Goal: Information Seeking & Learning: Learn about a topic

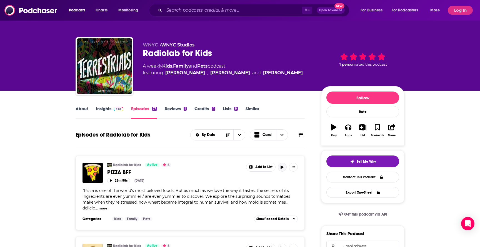
click at [282, 167] on icon "button" at bounding box center [282, 166] width 3 height 3
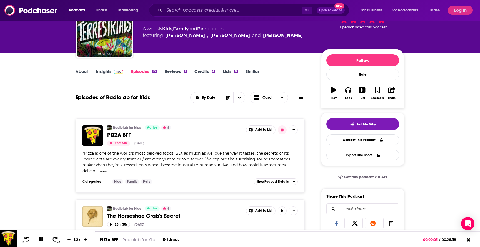
scroll to position [38, 0]
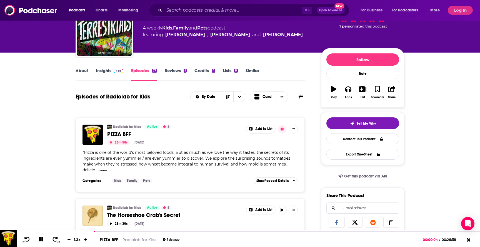
click at [101, 172] on button "more" at bounding box center [103, 170] width 9 height 5
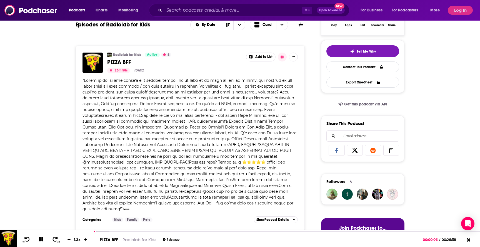
scroll to position [113, 0]
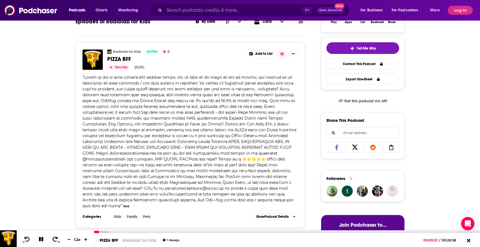
click at [40, 238] on icon at bounding box center [41, 238] width 6 height 5
drag, startPoint x: 107, startPoint y: 183, endPoint x: 127, endPoint y: 185, distance: 20.7
click at [127, 185] on span at bounding box center [189, 141] width 214 height 133
copy span "Terrestrials"
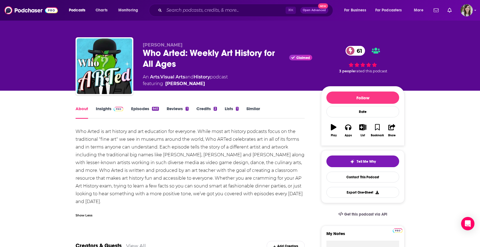
click at [138, 109] on link "Episodes 645" at bounding box center [145, 112] width 28 height 13
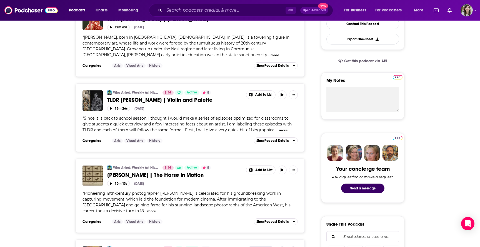
scroll to position [151, 0]
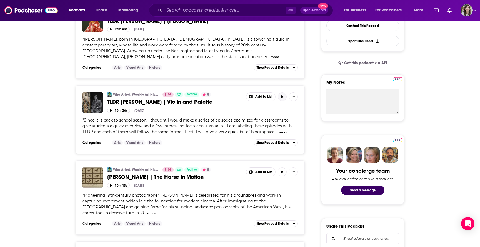
click at [283, 95] on icon "button" at bounding box center [282, 96] width 3 height 3
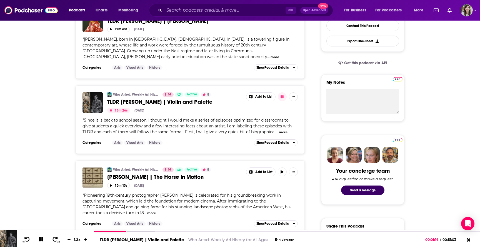
click at [284, 95] on icon "button" at bounding box center [282, 96] width 4 height 3
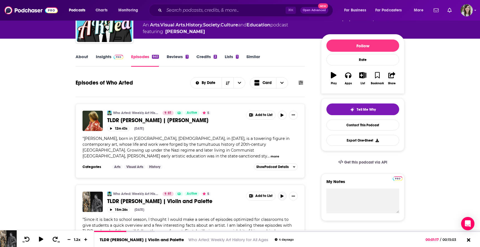
scroll to position [0, 0]
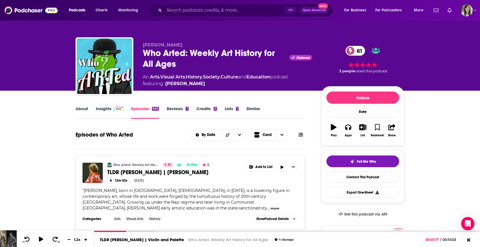
click at [104, 111] on link "Insights" at bounding box center [109, 112] width 27 height 13
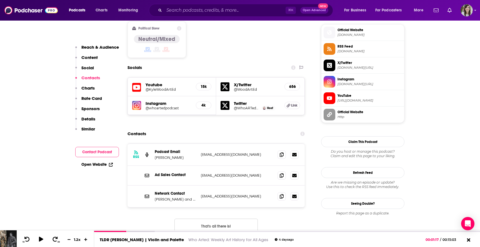
scroll to position [447, 0]
click at [198, 218] on button "That's all there is!" at bounding box center [215, 225] width 83 height 15
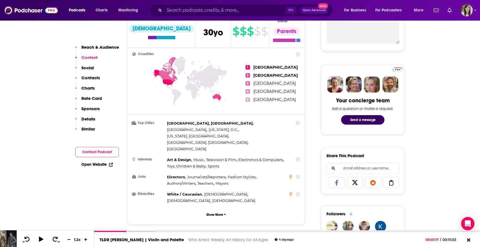
scroll to position [0, 0]
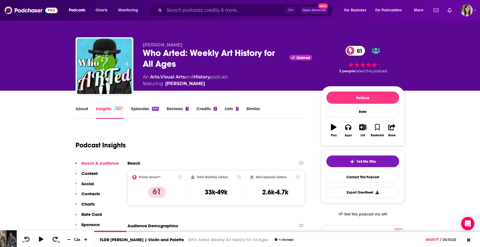
click at [83, 110] on link "About" at bounding box center [82, 112] width 12 height 13
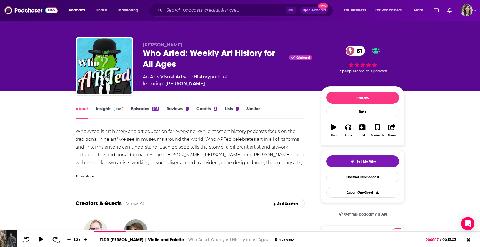
click at [80, 173] on div "Show More" at bounding box center [85, 175] width 18 height 5
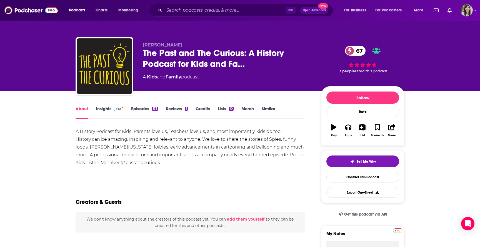
click at [137, 109] on link "Episodes 133" at bounding box center [144, 112] width 27 height 13
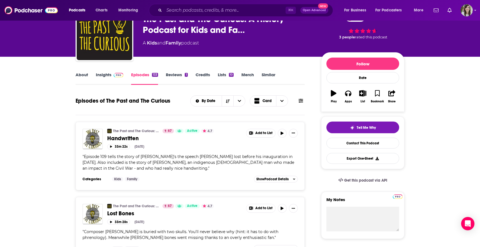
scroll to position [37, 0]
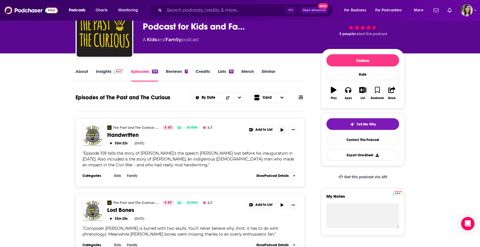
click at [283, 129] on icon "button" at bounding box center [282, 129] width 4 height 3
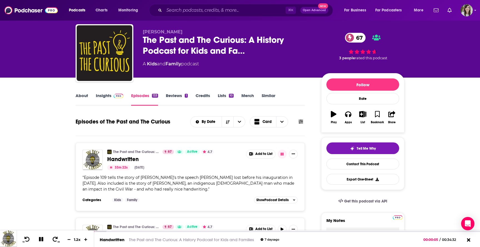
scroll to position [0, 0]
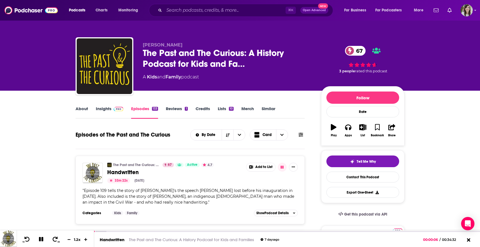
click at [101, 110] on link "Insights" at bounding box center [109, 112] width 27 height 13
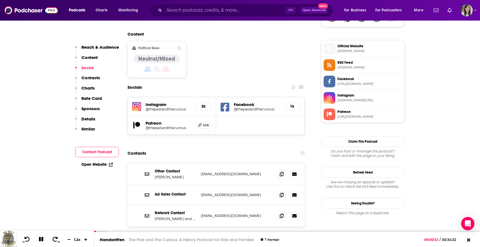
scroll to position [434, 0]
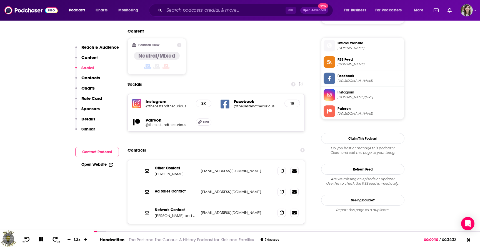
click at [350, 44] on span "Official Website" at bounding box center [369, 43] width 64 height 5
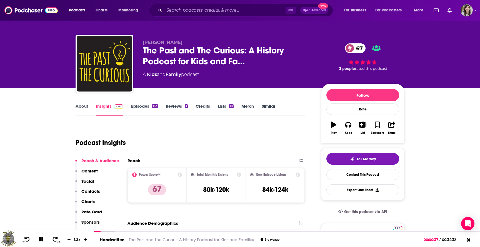
scroll to position [0, 0]
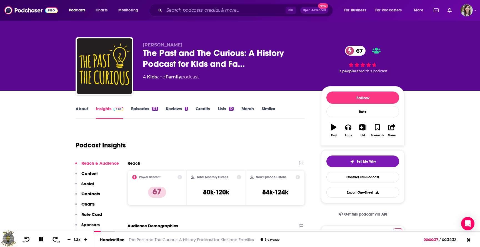
click at [136, 114] on link "Episodes 133" at bounding box center [144, 112] width 27 height 13
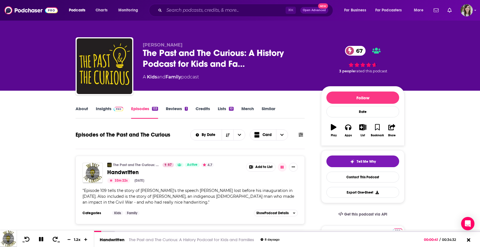
click at [136, 172] on span "Handwritten" at bounding box center [122, 172] width 31 height 7
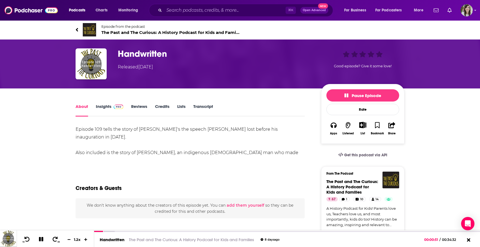
click at [77, 30] on icon at bounding box center [77, 30] width 2 height 4
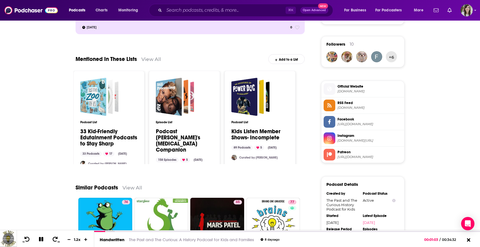
scroll to position [392, 0]
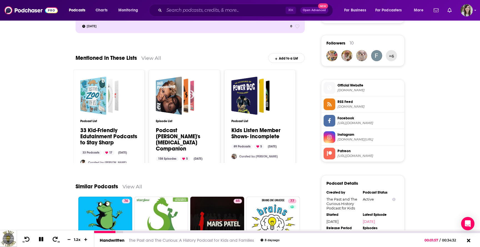
click at [40, 239] on icon at bounding box center [41, 238] width 6 height 5
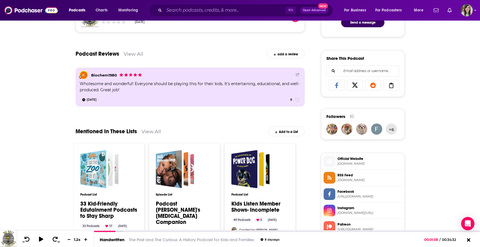
scroll to position [336, 0]
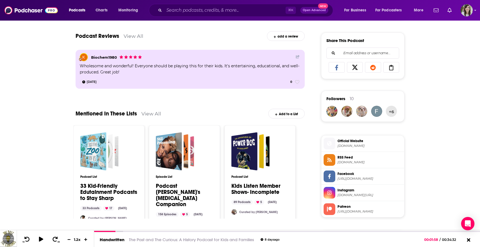
click at [376, 176] on span "Facebook" at bounding box center [369, 173] width 64 height 5
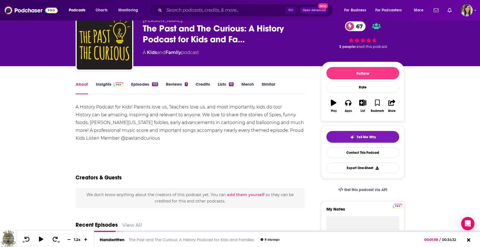
scroll to position [24, 0]
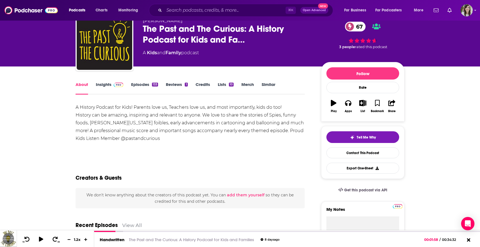
click at [102, 87] on link "Insights" at bounding box center [109, 88] width 27 height 13
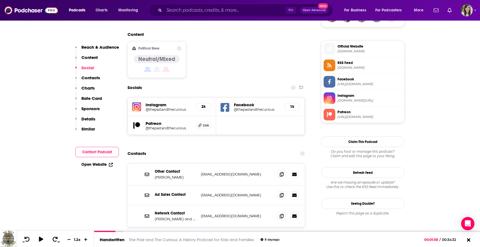
scroll to position [431, 0]
click at [284, 169] on span at bounding box center [281, 173] width 8 height 8
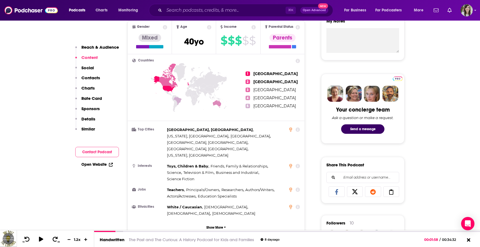
scroll to position [0, 0]
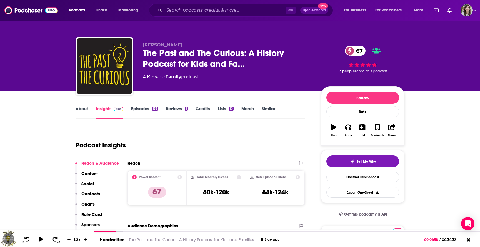
click at [134, 111] on link "Episodes 133" at bounding box center [144, 112] width 27 height 13
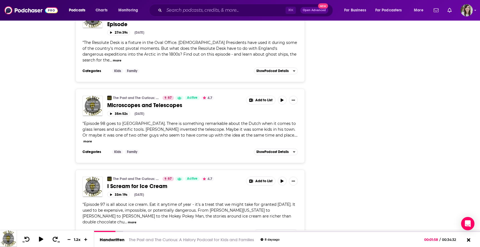
scroll to position [1005, 0]
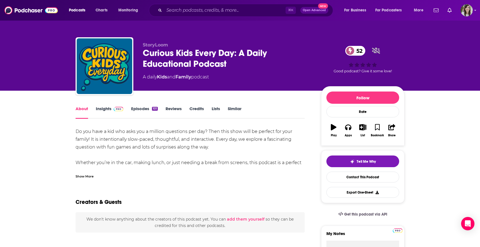
click at [85, 176] on div "Show More" at bounding box center [85, 175] width 18 height 5
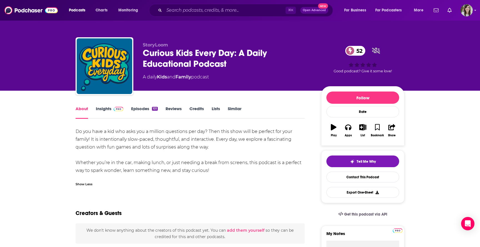
click at [134, 110] on link "Episodes 101" at bounding box center [144, 112] width 27 height 13
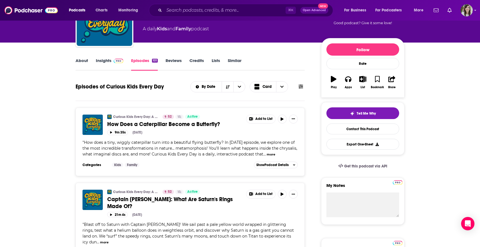
scroll to position [50, 0]
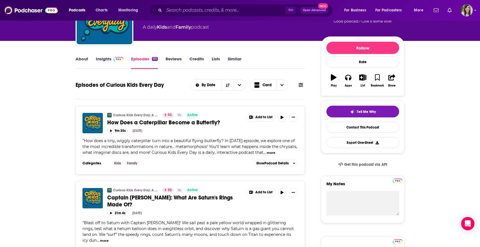
click at [267, 154] on button "more" at bounding box center [271, 152] width 9 height 5
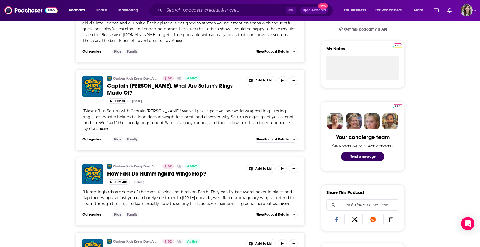
scroll to position [0, 0]
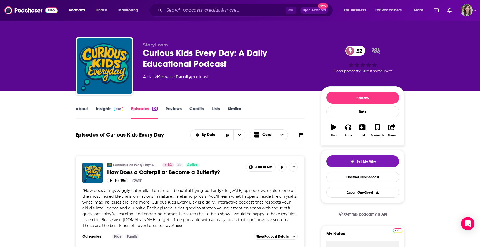
click at [82, 110] on link "About" at bounding box center [82, 112] width 12 height 13
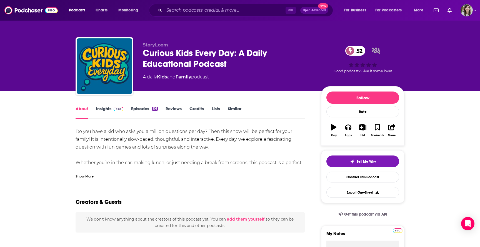
click at [89, 174] on div "Show More" at bounding box center [85, 175] width 18 height 5
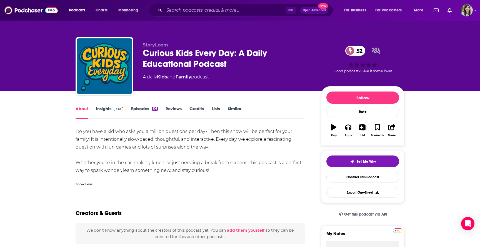
click at [106, 107] on link "Insights" at bounding box center [109, 112] width 27 height 13
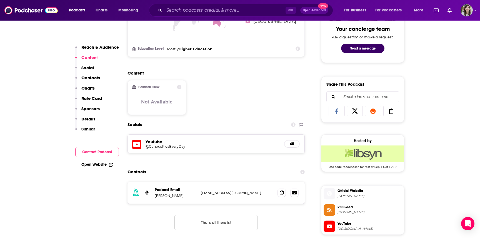
scroll to position [293, 0]
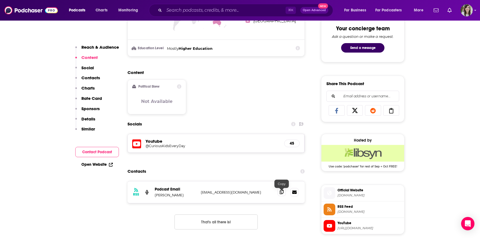
click at [284, 196] on span at bounding box center [281, 191] width 8 height 8
click at [349, 192] on span "Official Website" at bounding box center [369, 189] width 64 height 5
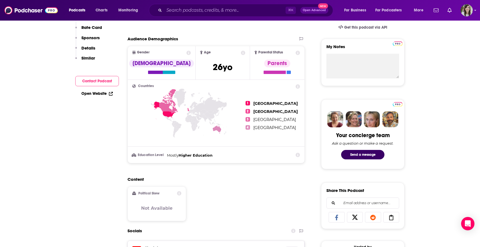
scroll to position [0, 0]
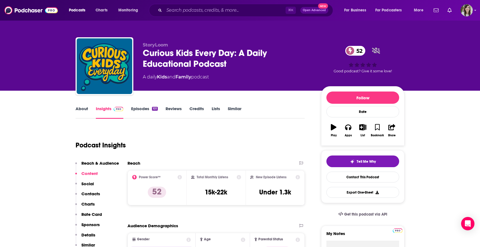
click at [82, 111] on link "About" at bounding box center [82, 112] width 12 height 13
